Goal: Task Accomplishment & Management: Complete application form

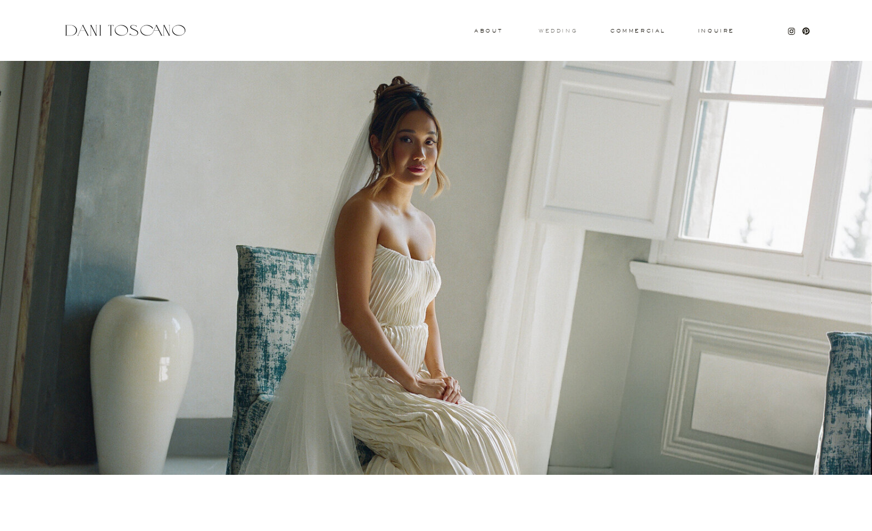
click at [572, 32] on h3 "wedding" at bounding box center [557, 30] width 38 height 4
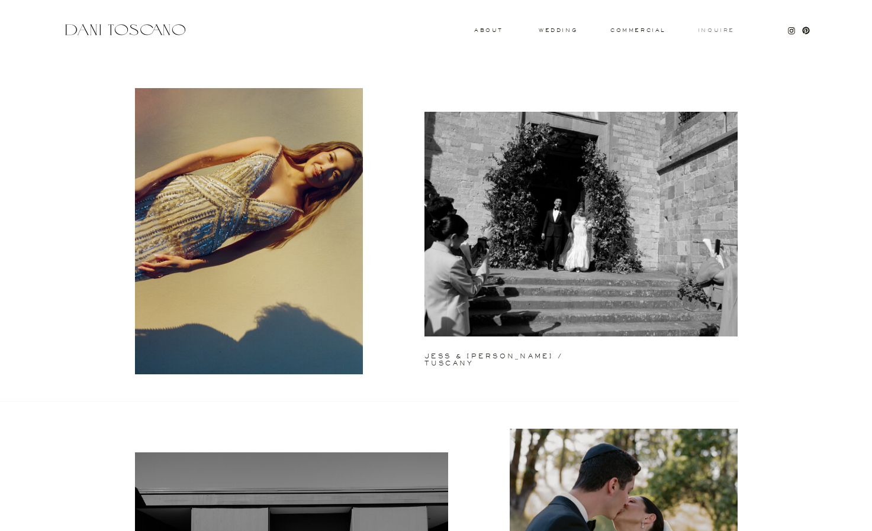
click at [719, 31] on h3 "Inquire" at bounding box center [716, 31] width 38 height 6
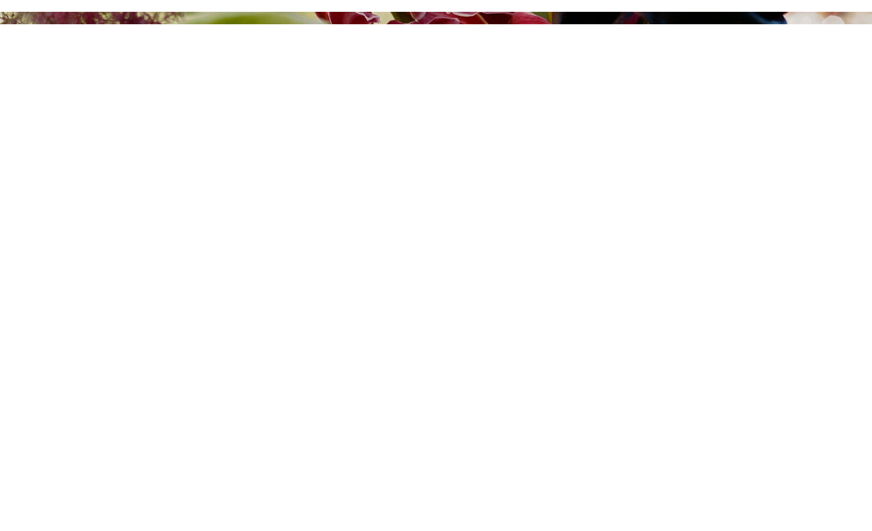
scroll to position [154, 0]
